Goal: Transaction & Acquisition: Purchase product/service

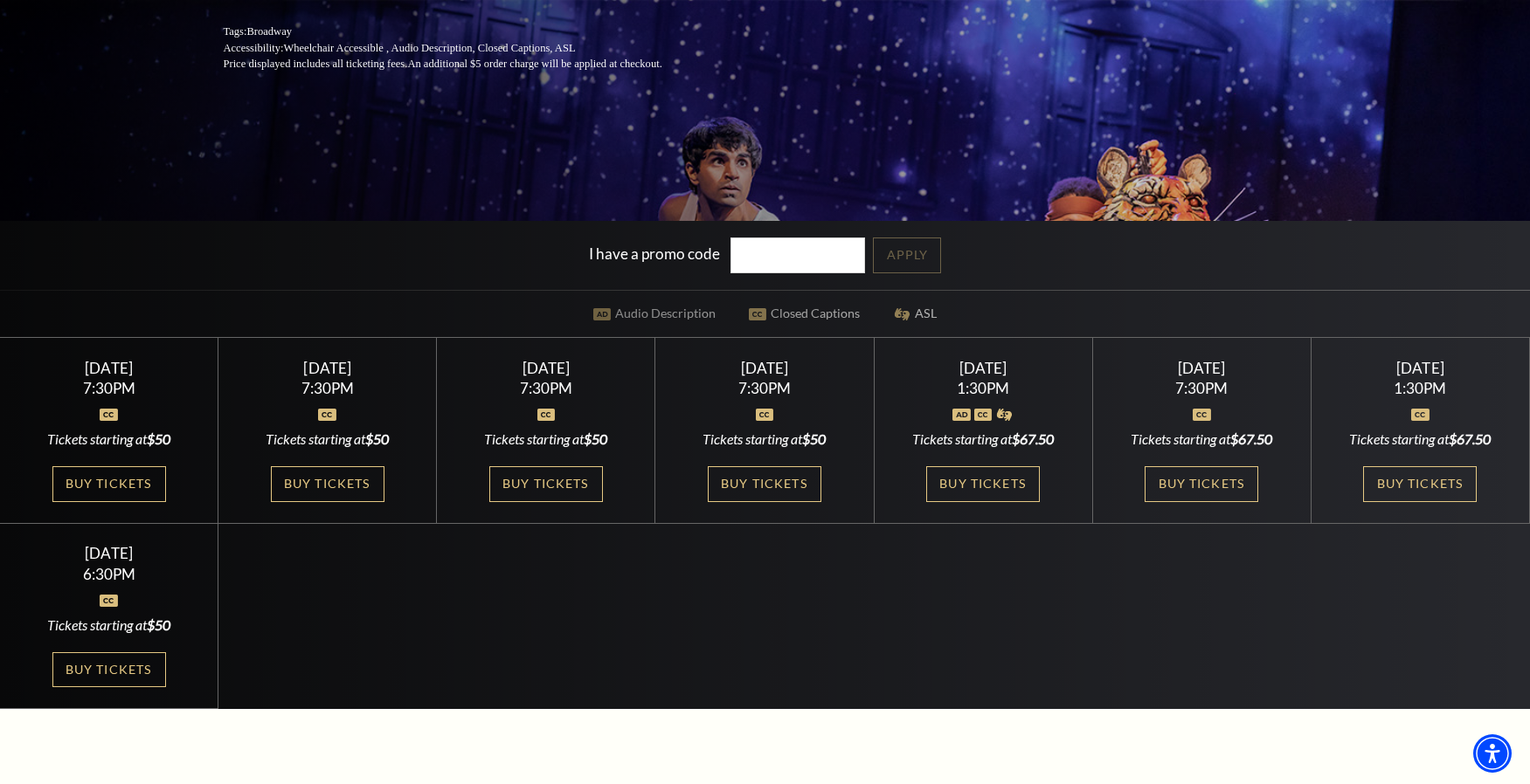
scroll to position [404, 0]
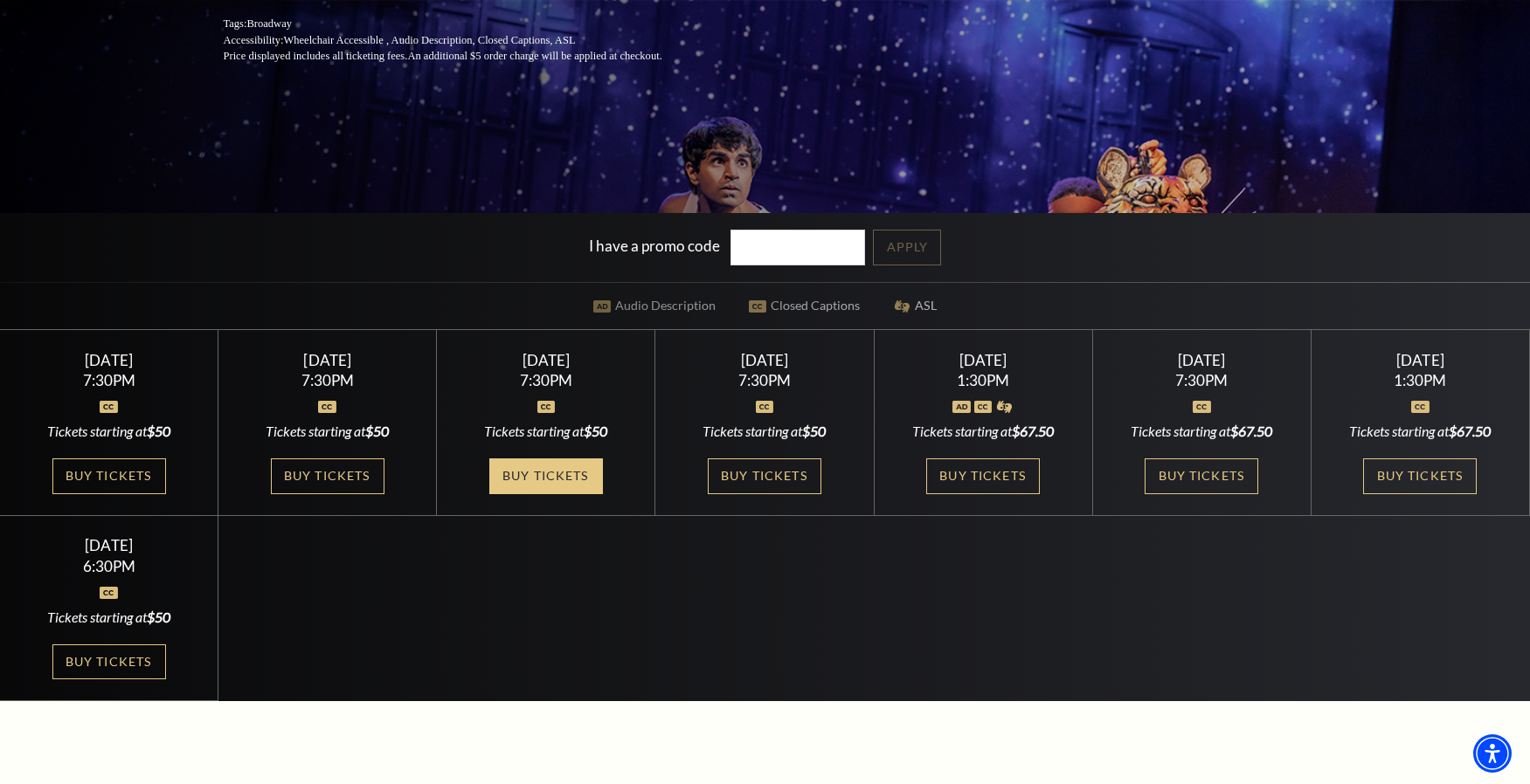
click at [562, 475] on link "Buy Tickets" at bounding box center [546, 476] width 113 height 36
click at [540, 471] on link "Buy Tickets" at bounding box center [546, 476] width 113 height 36
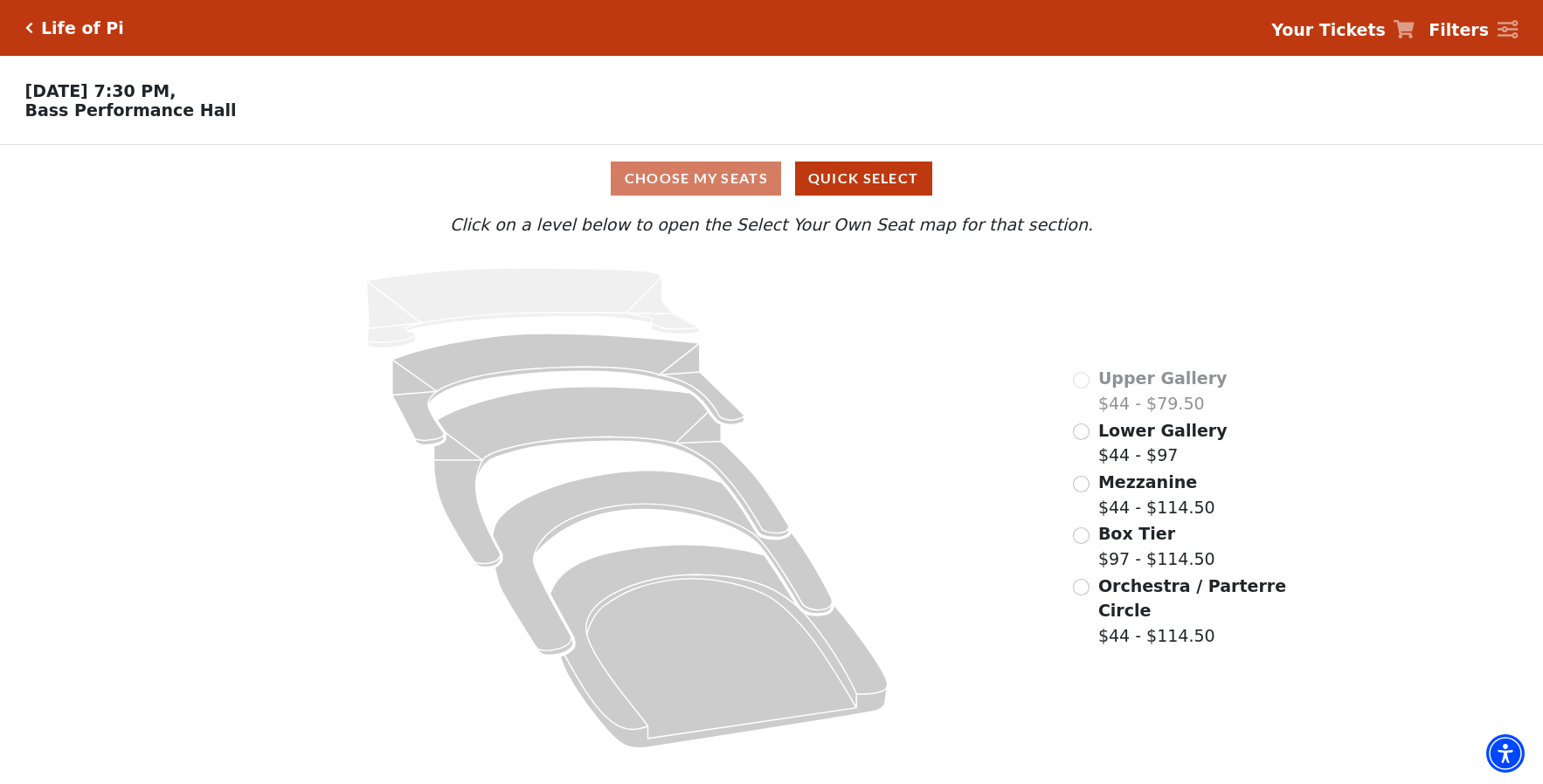
click at [1078, 430] on input "Lower Gallery$44 - $97\a" at bounding box center [1081, 432] width 17 height 17
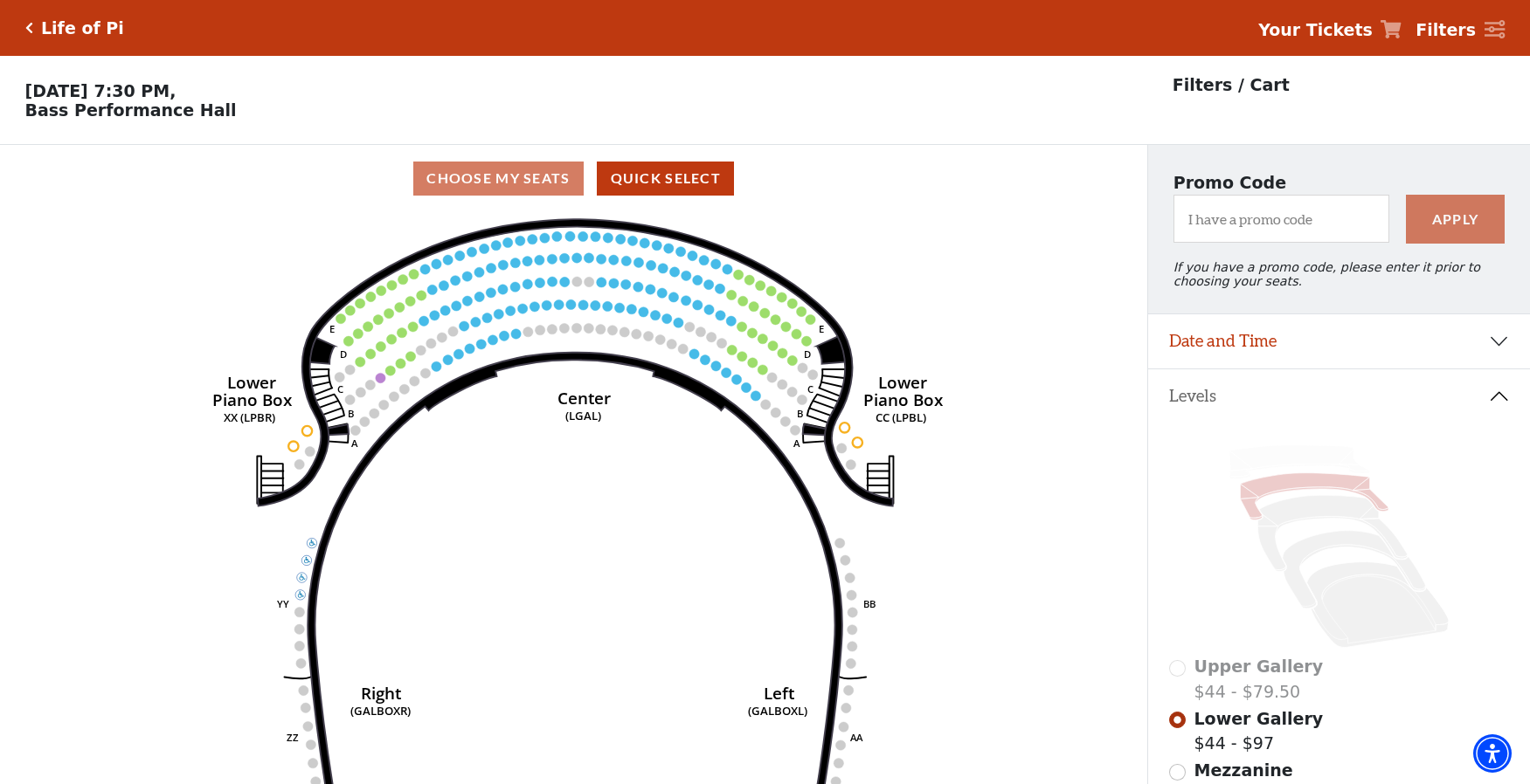
scroll to position [81, 0]
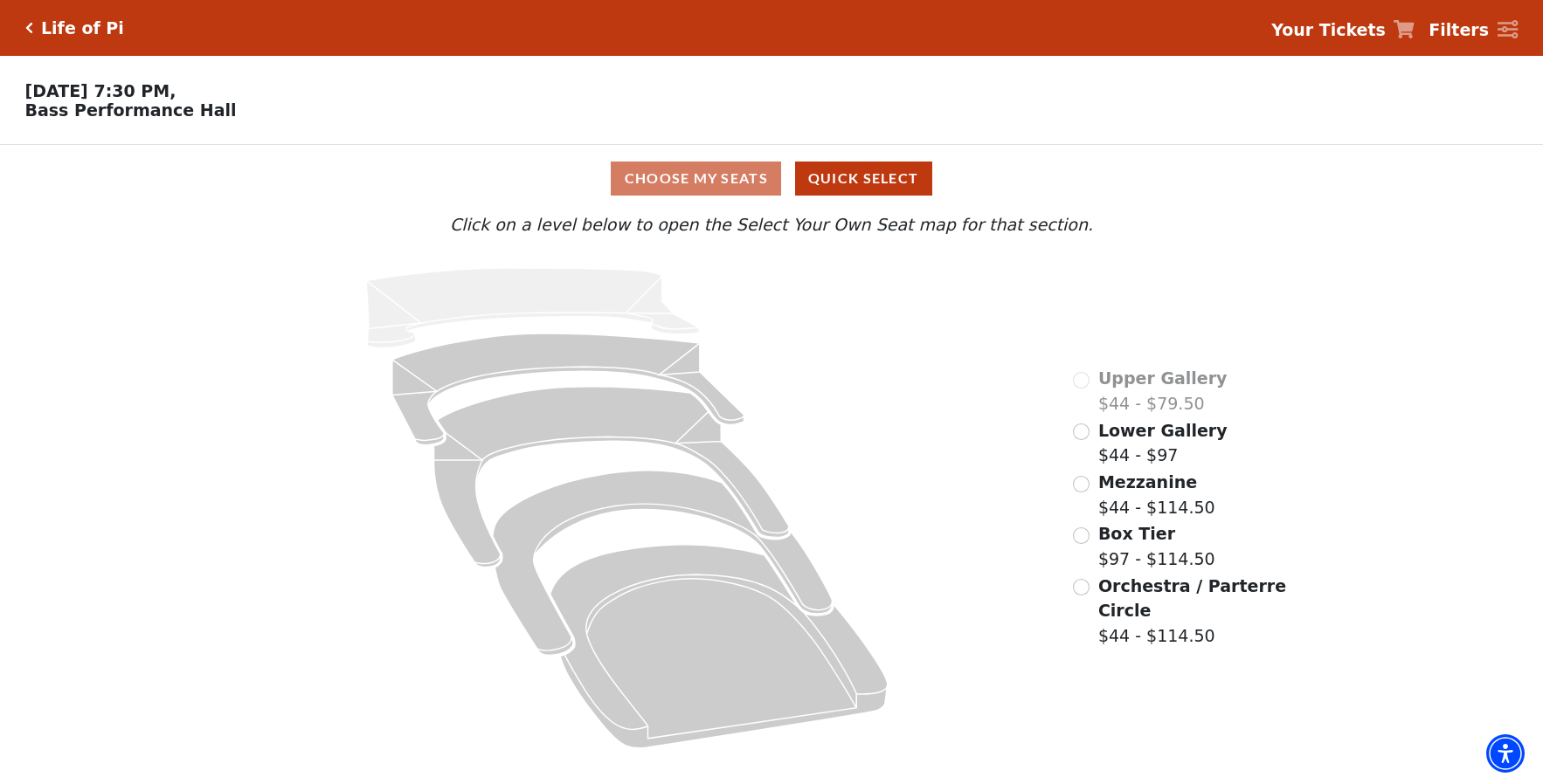
click at [1084, 483] on input "Mezzanine$44 - $114.50\a" at bounding box center [1081, 484] width 17 height 17
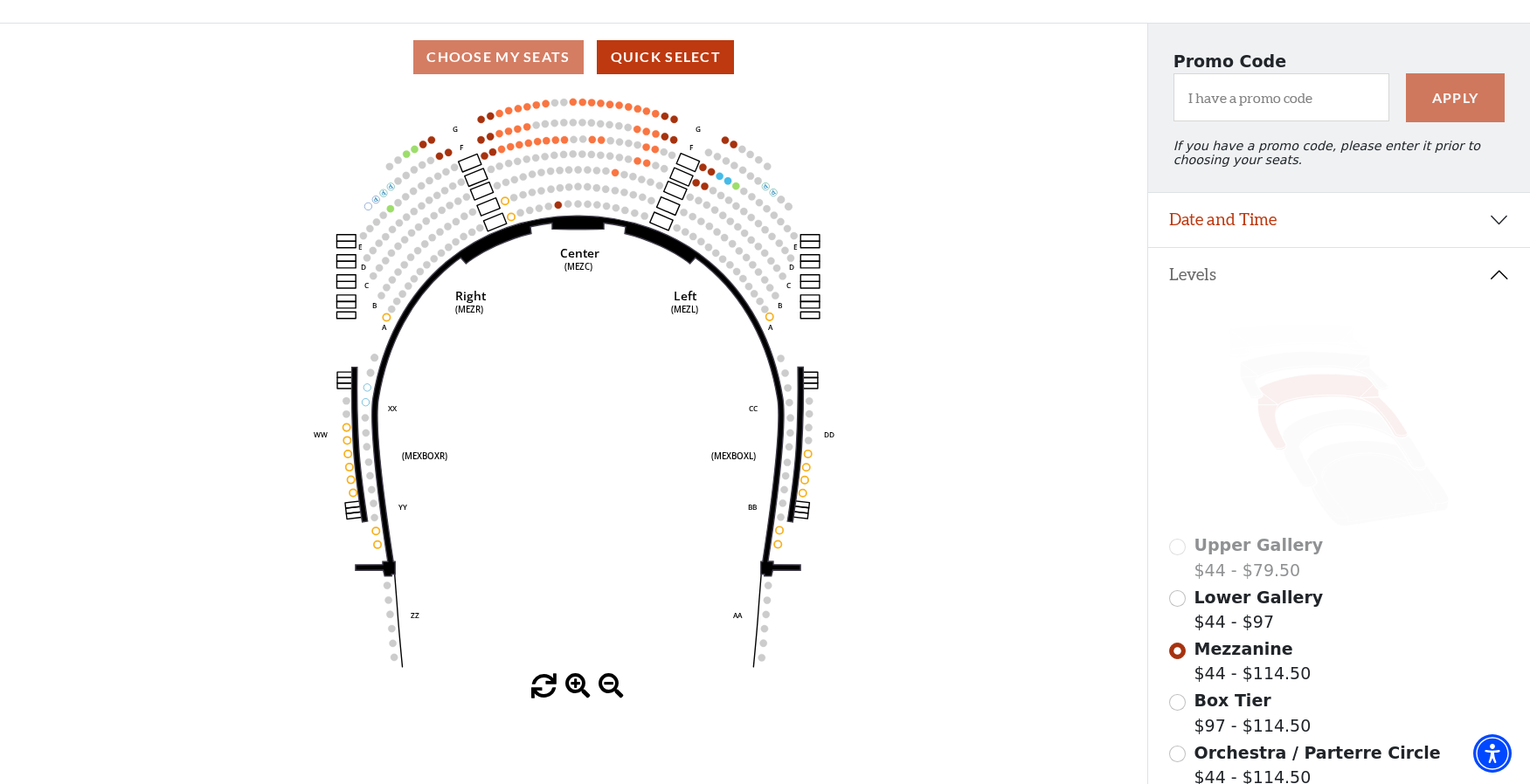
scroll to position [121, 0]
click at [1298, 441] on icon at bounding box center [1353, 448] width 143 height 78
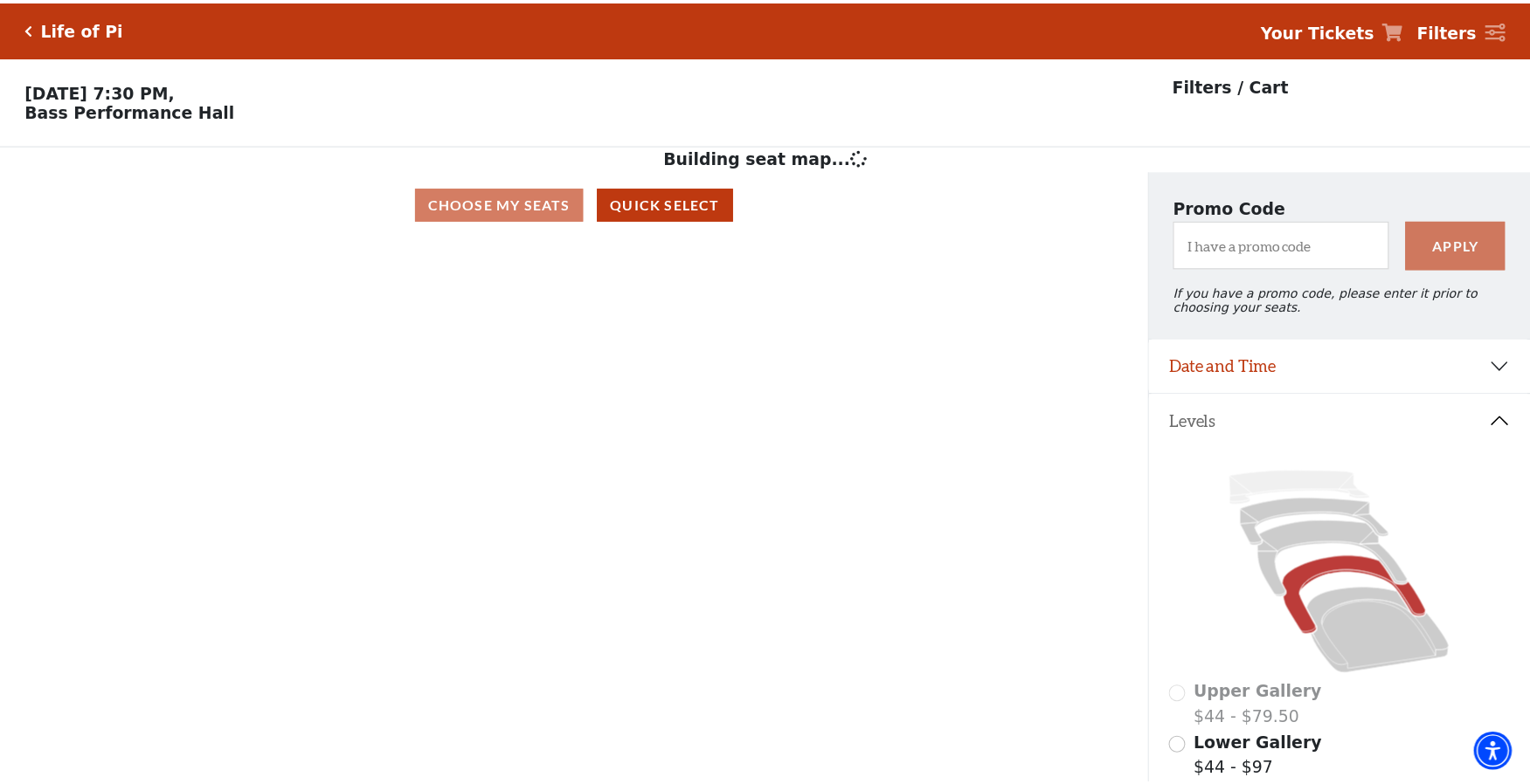
scroll to position [81, 0]
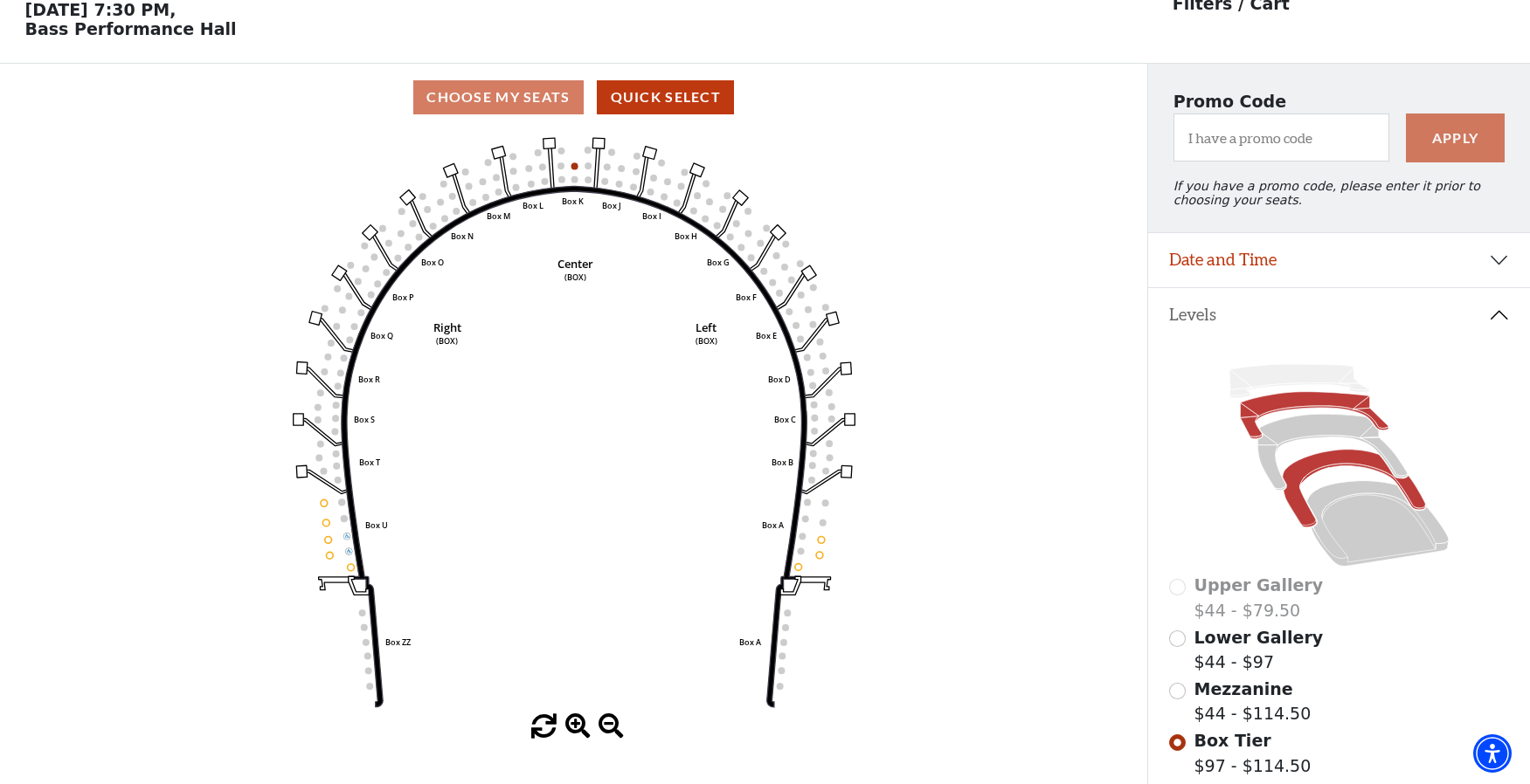
click at [1328, 403] on icon at bounding box center [1315, 416] width 149 height 47
